Goal: Information Seeking & Learning: Learn about a topic

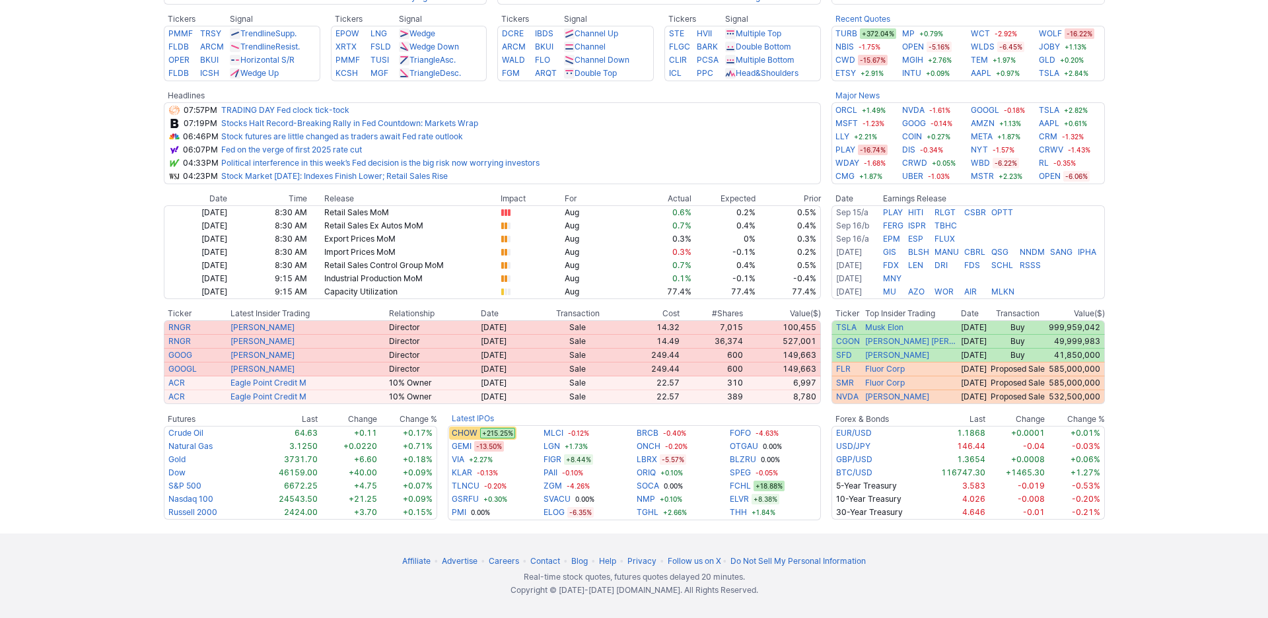
scroll to position [556, 0]
